Goal: Check status

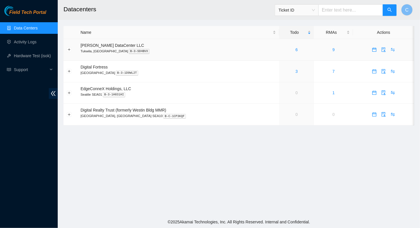
click at [287, 48] on div "6" at bounding box center [296, 49] width 29 height 6
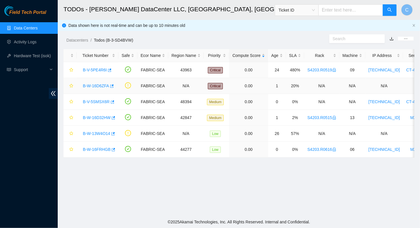
click at [96, 85] on link "B-W-16D6ZFA" at bounding box center [96, 85] width 26 height 5
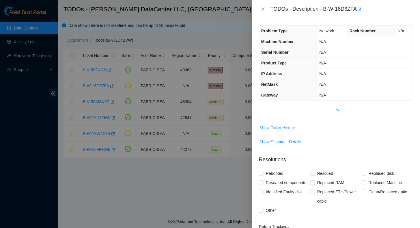
click at [286, 125] on span "Show Ticket History" at bounding box center [276, 127] width 35 height 6
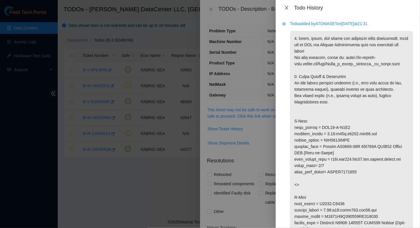
click at [286, 7] on icon "close" at bounding box center [286, 7] width 3 height 3
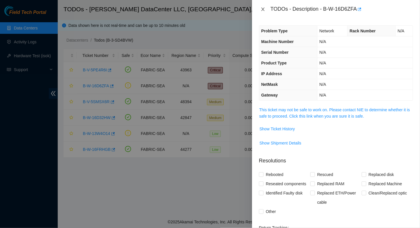
click at [263, 8] on icon "close" at bounding box center [263, 9] width 5 height 5
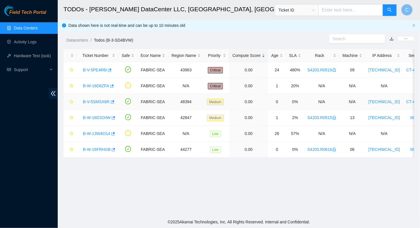
click at [86, 100] on link "B-V-5SMSX6R" at bounding box center [96, 101] width 27 height 5
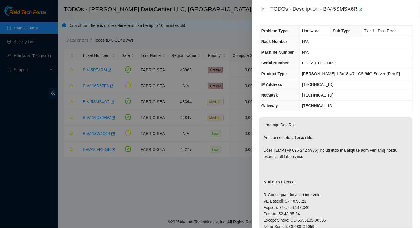
scroll to position [115, 0]
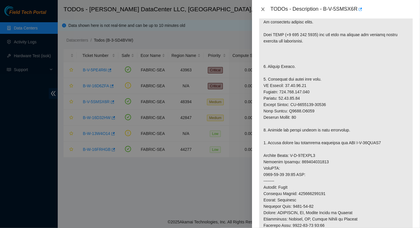
click at [263, 9] on icon "close" at bounding box center [262, 9] width 3 height 3
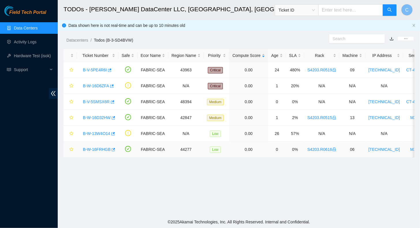
scroll to position [124, 0]
